Goal: Task Accomplishment & Management: Use online tool/utility

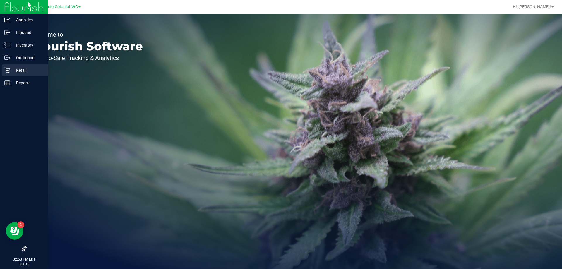
click at [17, 71] on p "Retail" at bounding box center [27, 70] width 35 height 7
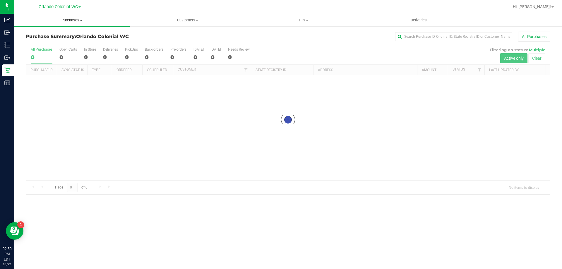
click at [76, 22] on span "Purchases" at bounding box center [72, 20] width 116 height 5
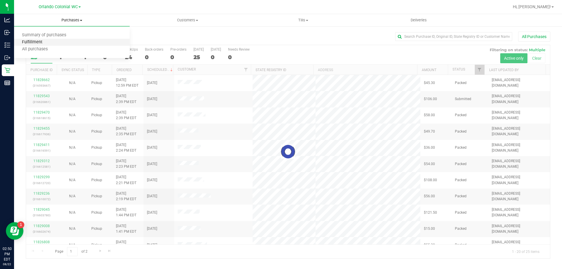
click at [39, 43] on span "Fulfillment" at bounding box center [32, 42] width 36 height 5
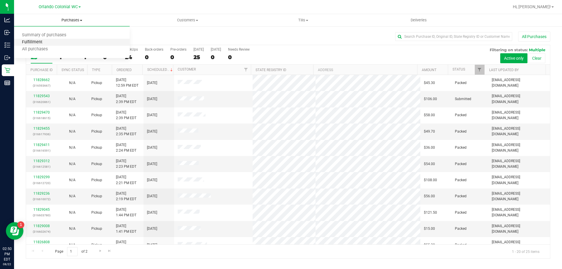
click at [40, 42] on span "Fulfillment" at bounding box center [32, 42] width 36 height 5
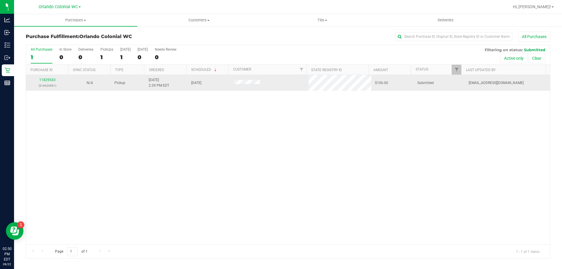
click at [49, 83] on p "(316620861)" at bounding box center [47, 86] width 35 height 6
click at [49, 80] on link "11829543" at bounding box center [47, 80] width 16 height 4
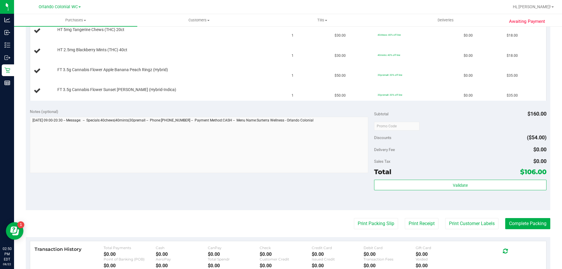
scroll to position [205, 0]
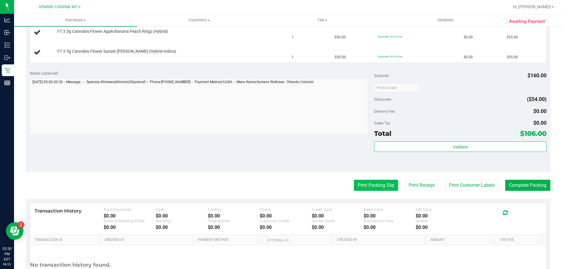
click at [369, 189] on button "Print Packing Slip" at bounding box center [376, 185] width 44 height 11
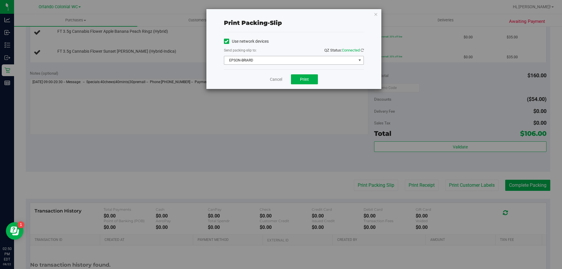
click at [283, 61] on span "EPSON-BRIARD" at bounding box center [290, 60] width 132 height 8
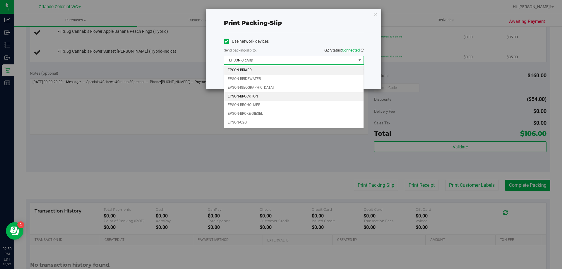
click at [253, 97] on li "EPSON-BROCKTON" at bounding box center [293, 96] width 139 height 9
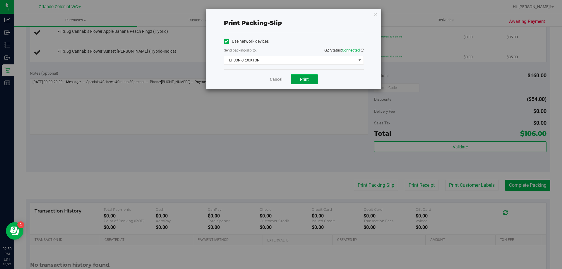
click at [307, 78] on span "Print" at bounding box center [304, 79] width 9 height 5
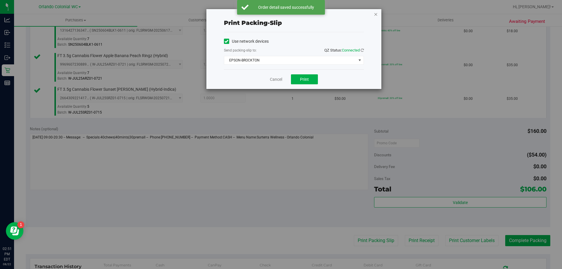
click at [375, 14] on icon "button" at bounding box center [376, 14] width 4 height 7
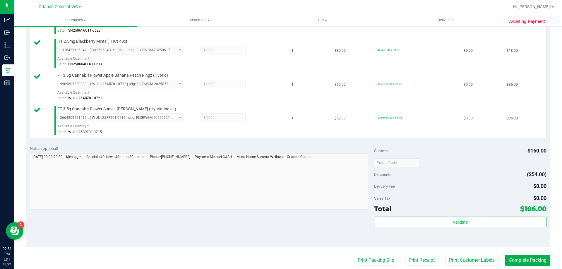
scroll to position [233, 0]
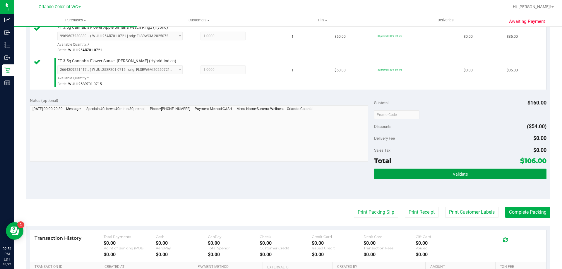
click at [436, 174] on button "Validate" at bounding box center [460, 174] width 172 height 11
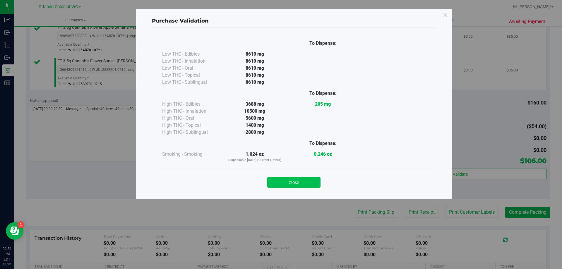
click at [318, 178] on button "Close" at bounding box center [293, 182] width 53 height 11
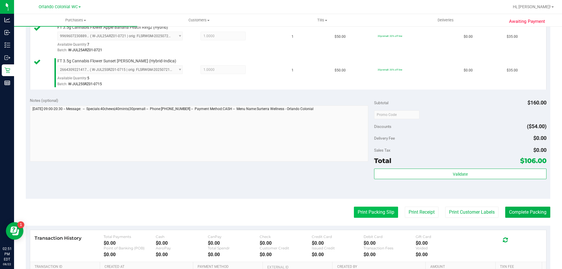
click at [379, 208] on button "Print Packing Slip" at bounding box center [376, 212] width 44 height 11
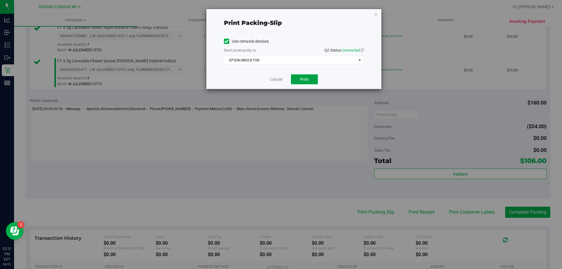
click at [307, 83] on button "Print" at bounding box center [304, 79] width 27 height 10
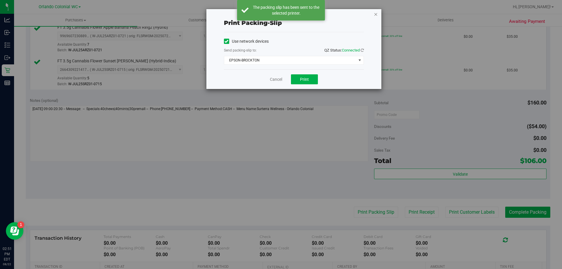
click at [374, 11] on icon "button" at bounding box center [376, 14] width 4 height 7
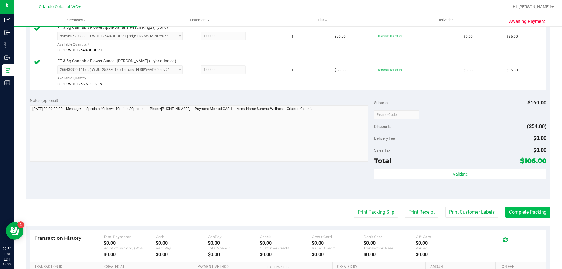
click at [519, 217] on button "Complete Packing" at bounding box center [527, 212] width 45 height 11
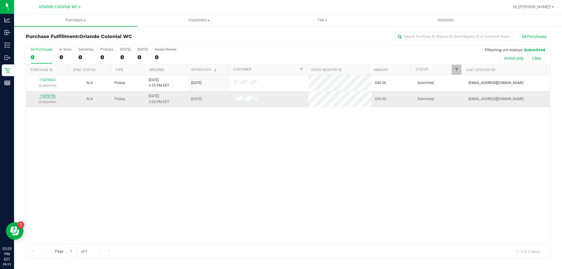
click at [54, 94] on link "11829756" at bounding box center [47, 96] width 16 height 4
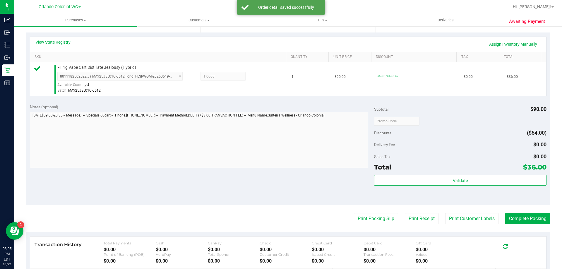
scroll to position [132, 0]
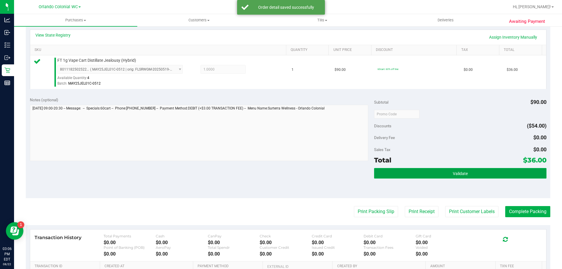
click at [466, 173] on button "Validate" at bounding box center [460, 173] width 172 height 11
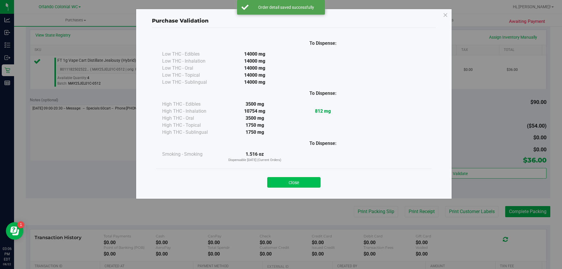
click at [305, 181] on button "Close" at bounding box center [293, 182] width 53 height 11
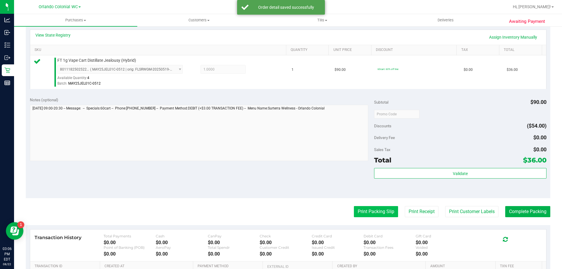
click at [376, 216] on button "Print Packing Slip" at bounding box center [376, 211] width 44 height 11
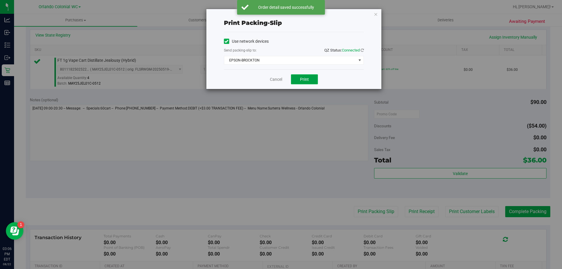
click at [310, 79] on button "Print" at bounding box center [304, 79] width 27 height 10
click at [374, 14] on icon "button" at bounding box center [376, 14] width 4 height 7
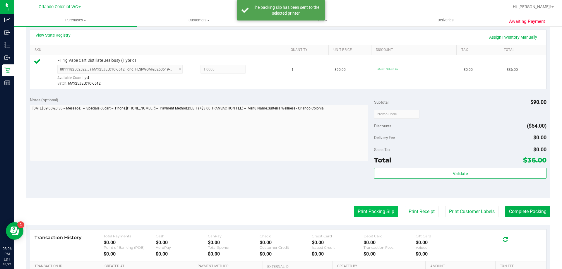
click at [379, 213] on button "Print Packing Slip" at bounding box center [376, 211] width 44 height 11
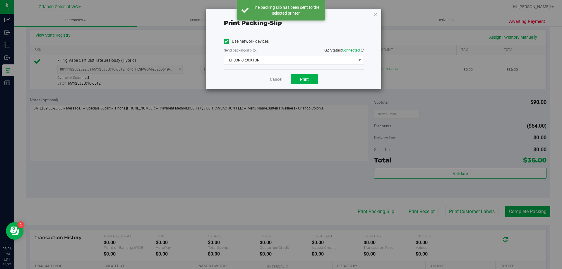
click at [378, 12] on icon "button" at bounding box center [376, 14] width 4 height 7
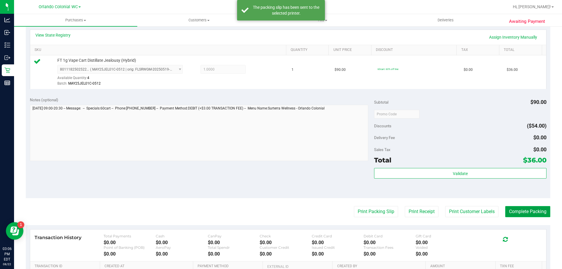
click at [528, 211] on button "Complete Packing" at bounding box center [527, 211] width 45 height 11
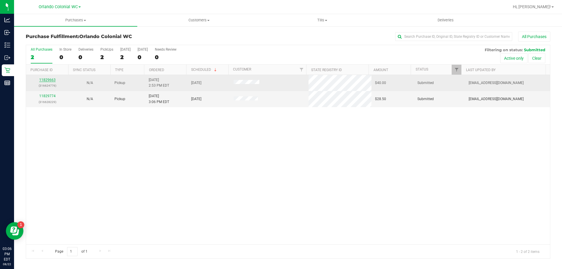
click at [49, 78] on link "11829663" at bounding box center [47, 80] width 16 height 4
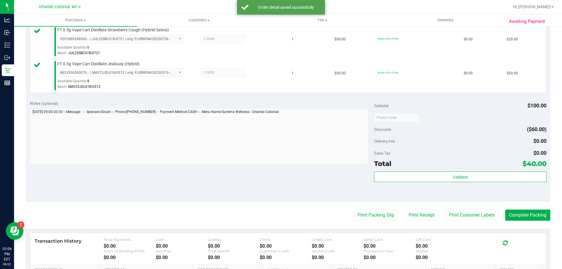
scroll to position [159, 0]
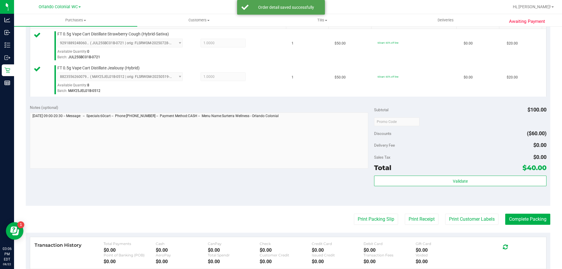
click at [457, 168] on div "Total $40.00" at bounding box center [460, 168] width 172 height 11
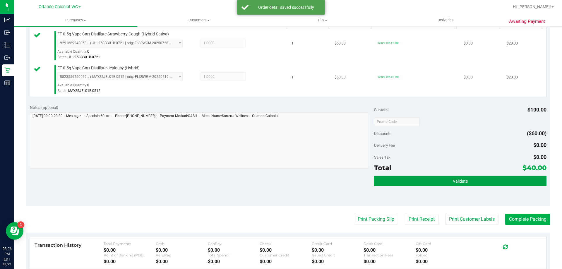
click at [458, 181] on span "Validate" at bounding box center [460, 181] width 15 height 5
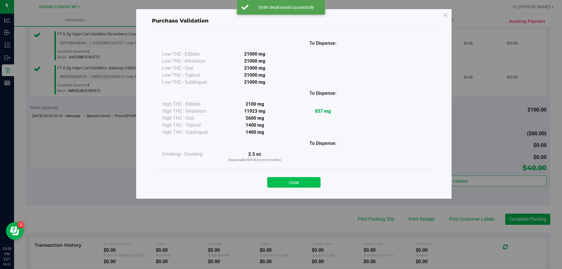
click at [302, 179] on button "Close" at bounding box center [293, 182] width 53 height 11
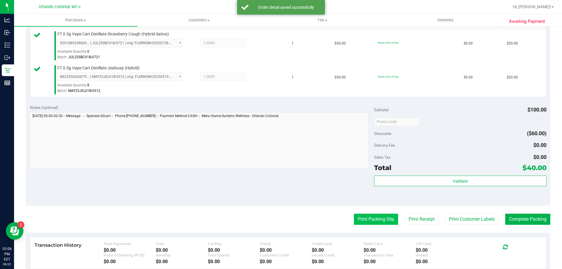
click at [365, 222] on button "Print Packing Slip" at bounding box center [376, 219] width 44 height 11
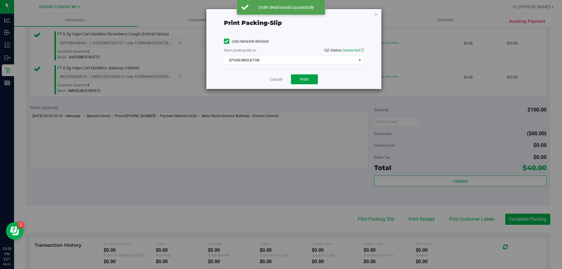
click at [308, 77] on span "Print" at bounding box center [304, 79] width 9 height 5
click at [374, 17] on icon "button" at bounding box center [376, 14] width 4 height 7
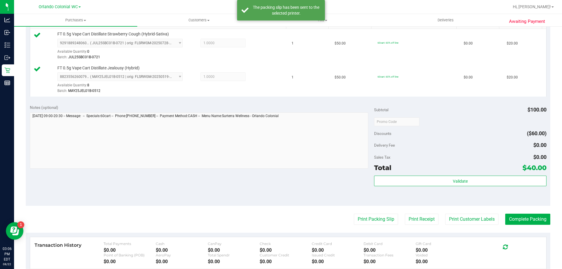
click at [533, 208] on purchase-details "Back Edit Purchase Cancel Purchase View Profile # 11829663 BioTrack ID: - Submi…" at bounding box center [288, 107] width 525 height 469
click at [527, 218] on button "Complete Packing" at bounding box center [527, 219] width 45 height 11
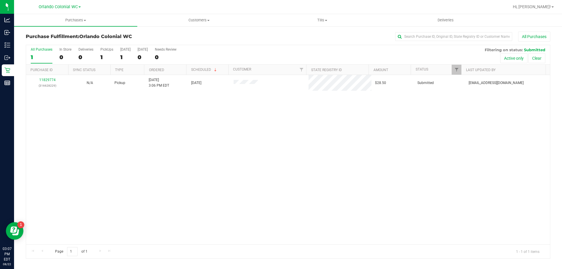
click at [113, 114] on div "11829774 (316628229) N/A Pickup [DATE] 3:06 PM EDT 8/22/2025 $28.50 Submitted […" at bounding box center [288, 160] width 524 height 170
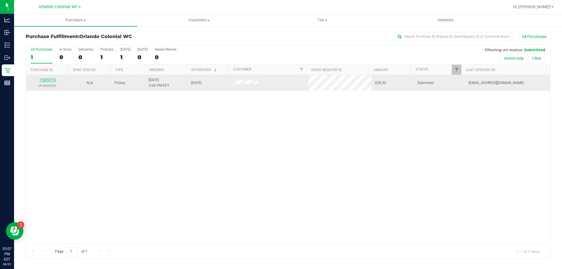
click at [48, 78] on link "11829774" at bounding box center [47, 80] width 16 height 4
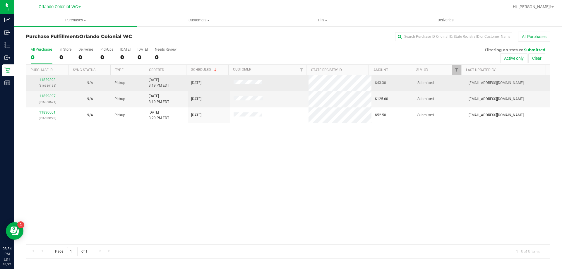
click at [51, 80] on link "11829893" at bounding box center [47, 80] width 16 height 4
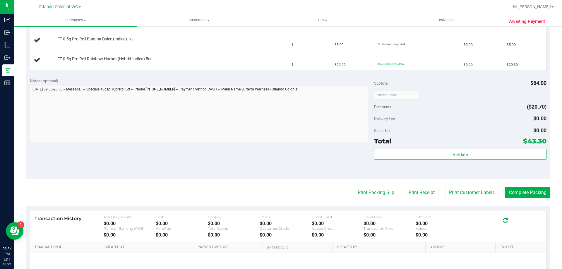
scroll to position [175, 0]
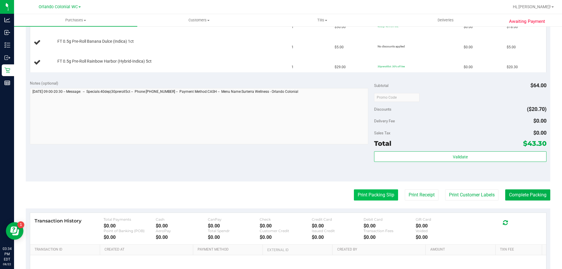
click at [368, 195] on button "Print Packing Slip" at bounding box center [376, 194] width 44 height 11
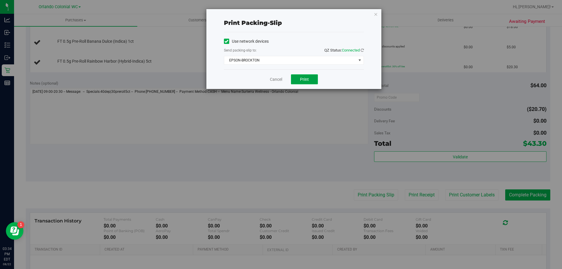
click at [304, 79] on span "Print" at bounding box center [304, 79] width 9 height 5
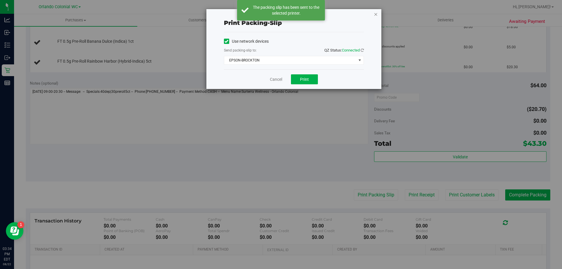
click at [374, 12] on icon "button" at bounding box center [376, 14] width 4 height 7
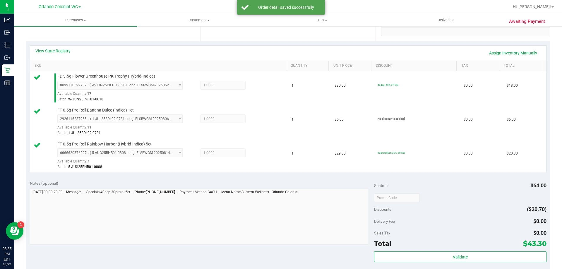
scroll to position [189, 0]
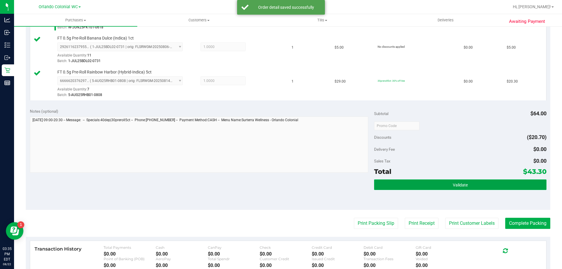
click at [437, 186] on button "Validate" at bounding box center [460, 184] width 172 height 11
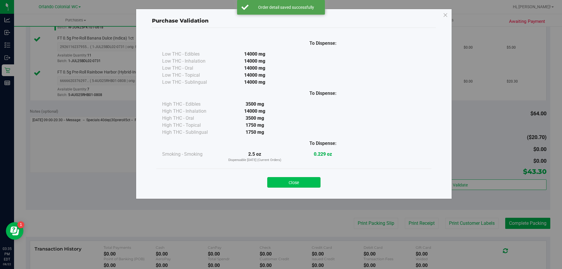
click at [305, 178] on button "Close" at bounding box center [293, 182] width 53 height 11
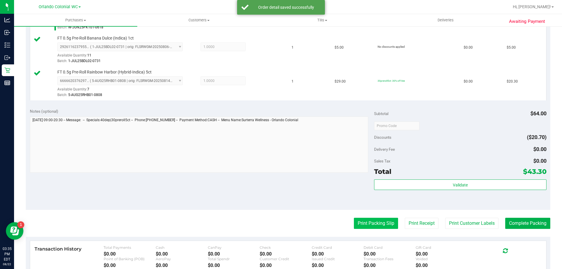
click at [381, 220] on button "Print Packing Slip" at bounding box center [376, 223] width 44 height 11
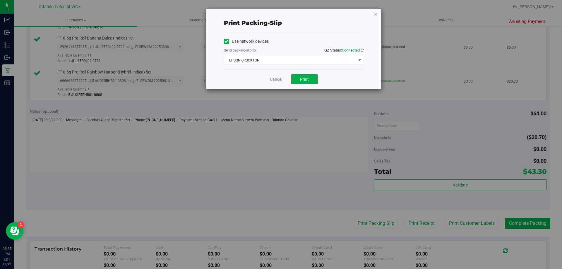
click at [377, 13] on icon "button" at bounding box center [376, 14] width 4 height 7
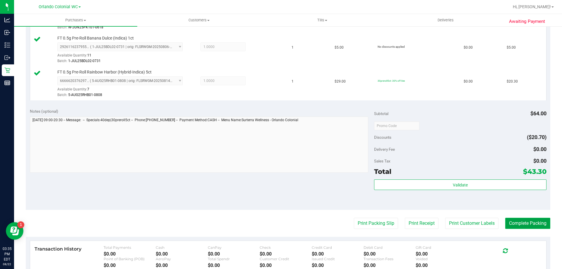
click at [532, 225] on button "Complete Packing" at bounding box center [527, 223] width 45 height 11
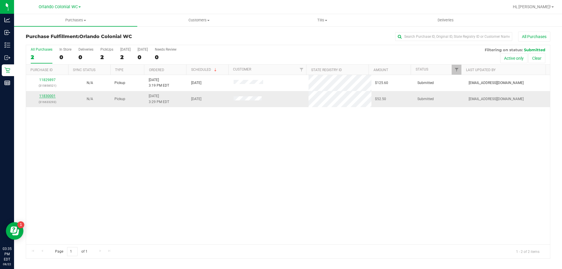
click at [52, 96] on link "11830001" at bounding box center [47, 96] width 16 height 4
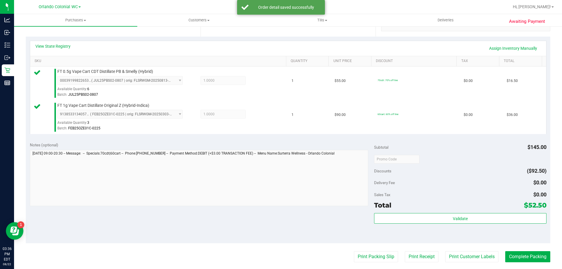
scroll to position [160, 0]
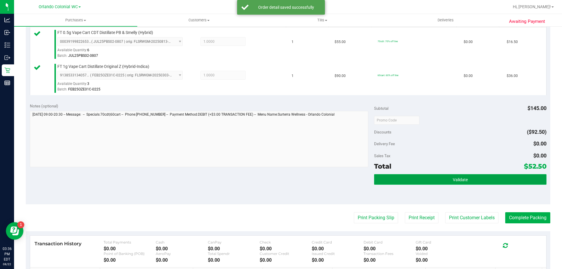
click at [439, 175] on button "Validate" at bounding box center [460, 179] width 172 height 11
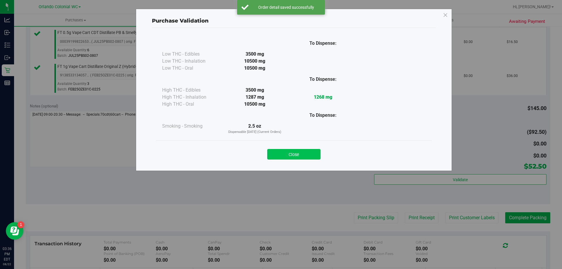
click at [296, 150] on button "Close" at bounding box center [293, 154] width 53 height 11
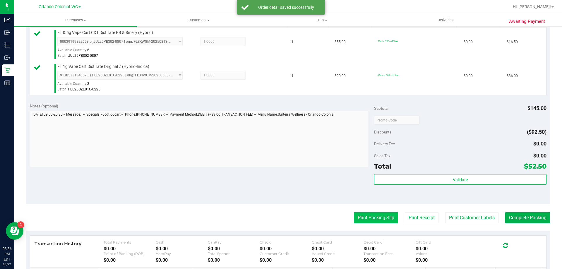
click at [364, 217] on button "Print Packing Slip" at bounding box center [376, 217] width 44 height 11
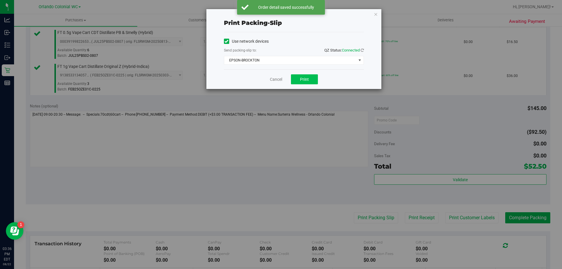
click at [305, 83] on button "Print" at bounding box center [304, 79] width 27 height 10
click at [384, 11] on div "Print packing-slip Use network devices Send packing-slip to: QZ Status: Connect…" at bounding box center [283, 134] width 567 height 269
click at [377, 13] on icon "button" at bounding box center [376, 14] width 4 height 7
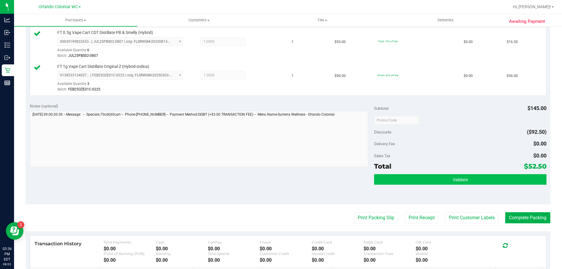
click at [454, 176] on button "Validate" at bounding box center [460, 179] width 172 height 11
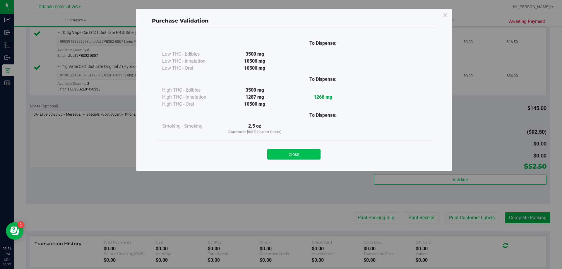
click at [304, 153] on button "Close" at bounding box center [293, 154] width 53 height 11
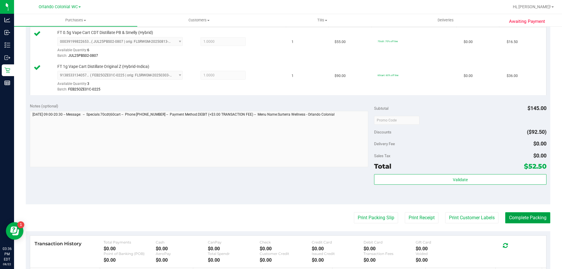
click at [531, 222] on button "Complete Packing" at bounding box center [527, 217] width 45 height 11
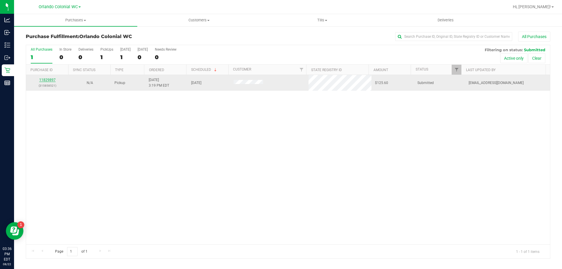
click at [48, 81] on link "11829897" at bounding box center [47, 80] width 16 height 4
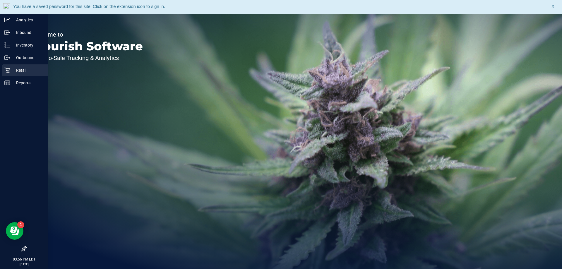
click at [17, 70] on p "Retail" at bounding box center [27, 70] width 35 height 7
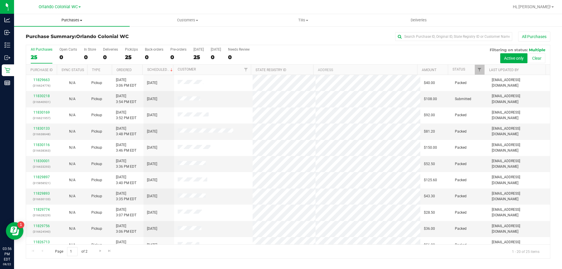
click at [69, 20] on span "Purchases" at bounding box center [72, 20] width 116 height 5
click at [38, 41] on span "Fulfillment" at bounding box center [32, 42] width 36 height 5
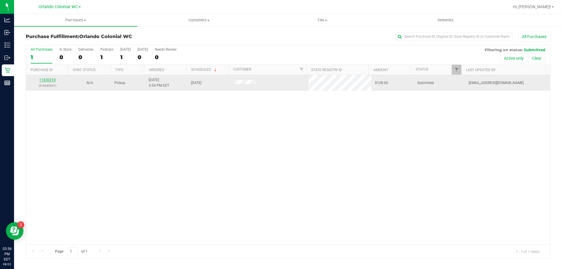
click at [48, 81] on link "11830218" at bounding box center [47, 80] width 16 height 4
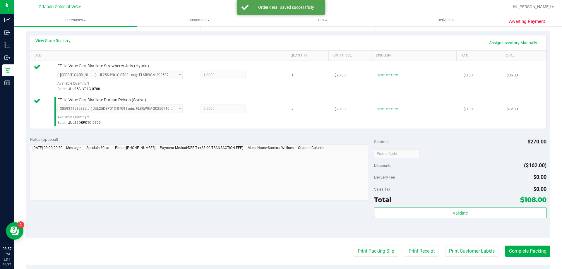
scroll to position [126, 0]
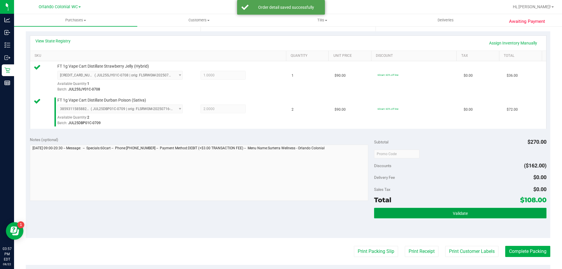
click at [453, 216] on span "Validate" at bounding box center [460, 213] width 15 height 5
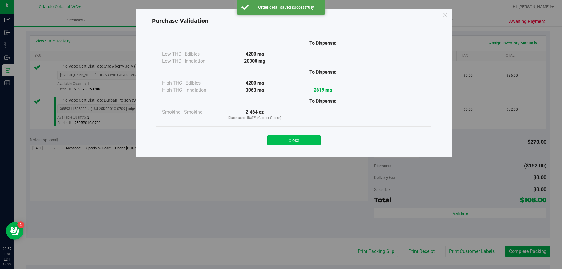
click at [307, 137] on button "Close" at bounding box center [293, 140] width 53 height 11
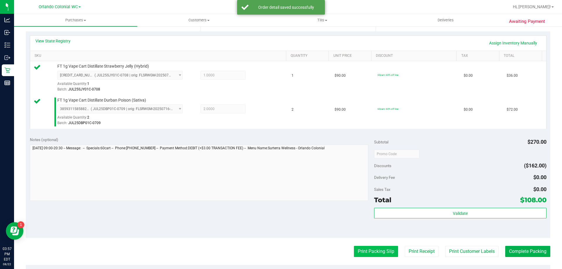
click at [372, 250] on button "Print Packing Slip" at bounding box center [376, 251] width 44 height 11
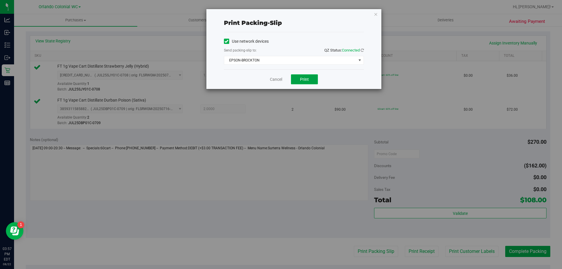
click at [304, 75] on button "Print" at bounding box center [304, 79] width 27 height 10
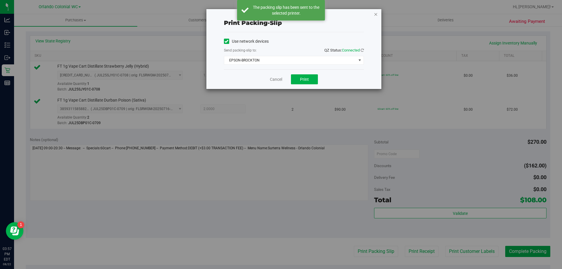
click at [376, 14] on icon "button" at bounding box center [376, 14] width 4 height 7
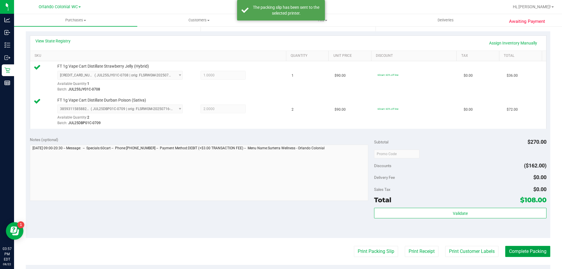
click at [512, 254] on button "Complete Packing" at bounding box center [527, 251] width 45 height 11
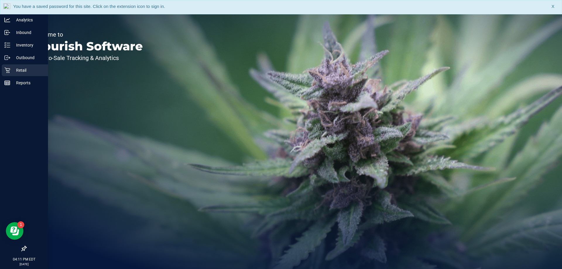
click at [17, 69] on p "Retail" at bounding box center [27, 70] width 35 height 7
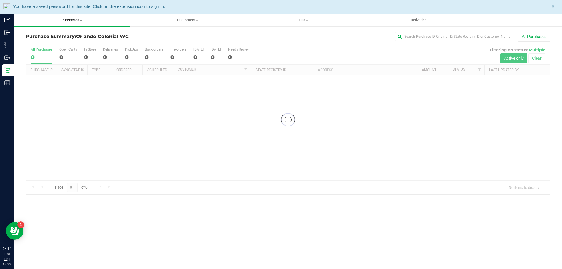
click at [70, 17] on uib-tab-heading "Purchases Summary of purchases Fulfillment All purchases" at bounding box center [72, 20] width 116 height 12
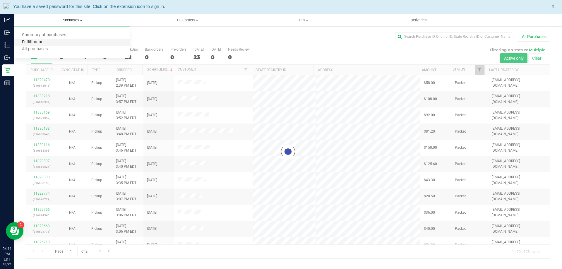
click at [30, 41] on span "Fulfillment" at bounding box center [32, 42] width 36 height 5
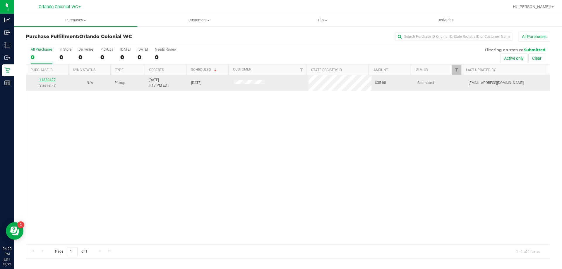
click at [48, 79] on link "11830427" at bounding box center [47, 80] width 16 height 4
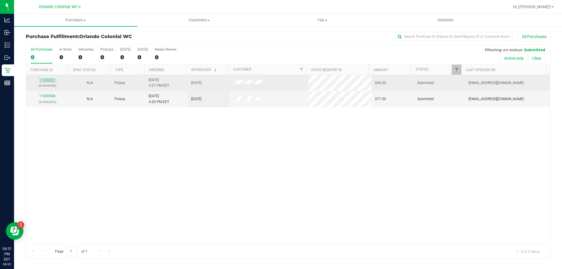
click at [46, 78] on link "11830521" at bounding box center [47, 80] width 16 height 4
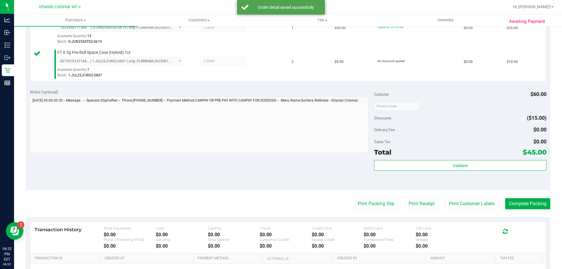
scroll to position [178, 0]
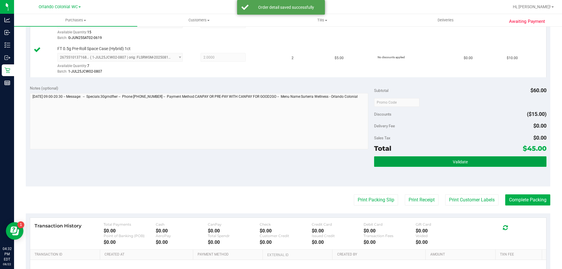
click at [450, 157] on button "Validate" at bounding box center [460, 161] width 172 height 11
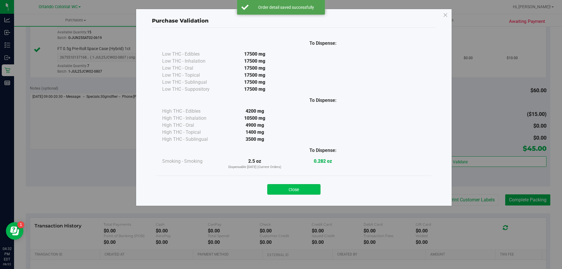
click at [304, 187] on button "Close" at bounding box center [293, 189] width 53 height 11
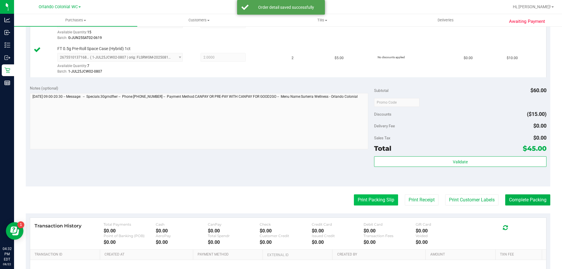
click at [373, 197] on button "Print Packing Slip" at bounding box center [376, 199] width 44 height 11
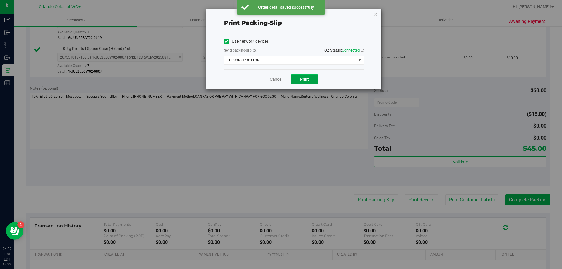
click at [309, 74] on button "Print" at bounding box center [304, 79] width 27 height 10
click at [377, 15] on icon "button" at bounding box center [376, 14] width 4 height 7
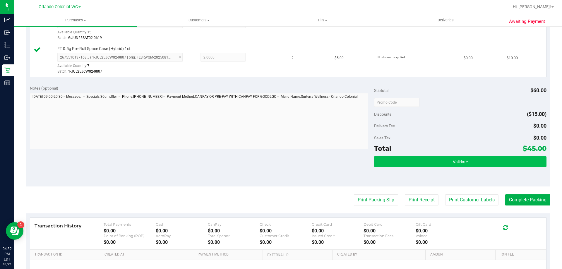
click at [452, 165] on button "Validate" at bounding box center [460, 161] width 172 height 11
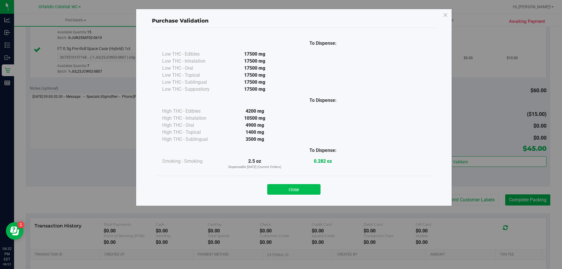
click at [298, 189] on button "Close" at bounding box center [293, 189] width 53 height 11
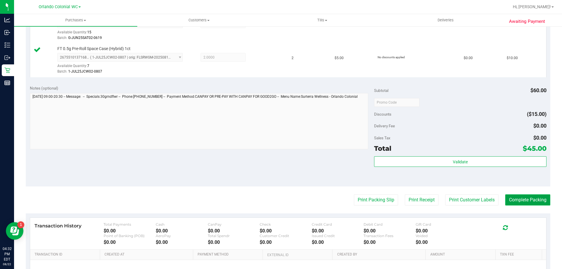
click at [510, 200] on button "Complete Packing" at bounding box center [527, 199] width 45 height 11
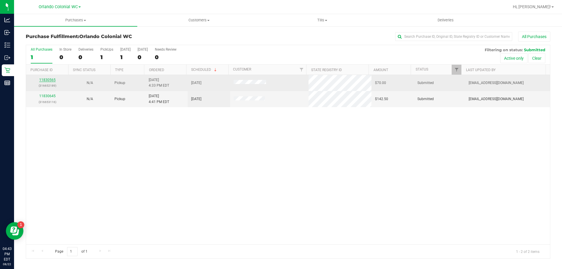
click at [51, 80] on link "11830565" at bounding box center [47, 80] width 16 height 4
